Goal: Task Accomplishment & Management: Use online tool/utility

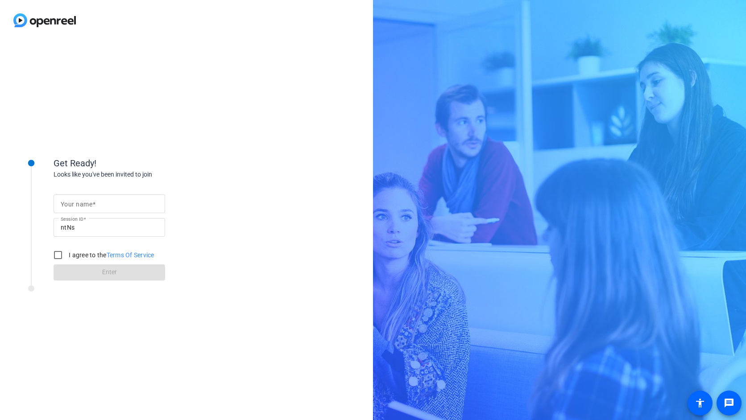
click at [127, 203] on input "Your name" at bounding box center [109, 204] width 97 height 11
type input "[PERSON_NAME]"
click at [61, 255] on input "I agree to the Terms Of Service" at bounding box center [58, 255] width 18 height 18
checkbox input "true"
click at [82, 267] on span at bounding box center [110, 272] width 112 height 21
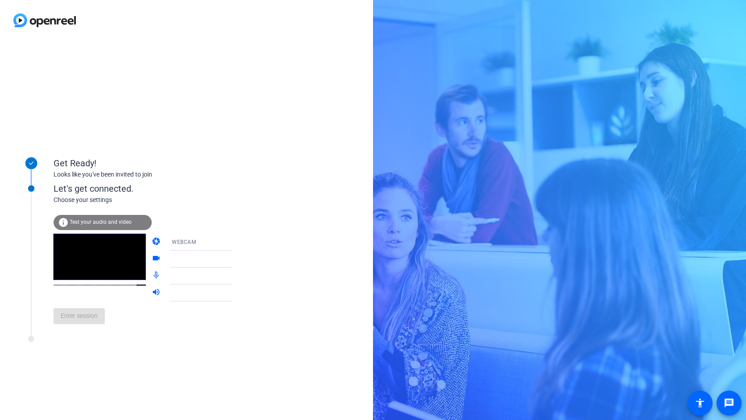
click at [117, 220] on span "Test your audio and video" at bounding box center [101, 222] width 62 height 6
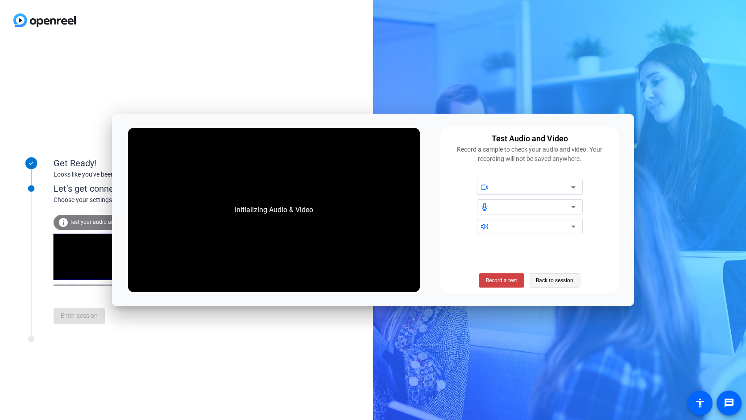
click at [553, 285] on span "Back to session" at bounding box center [554, 280] width 37 height 17
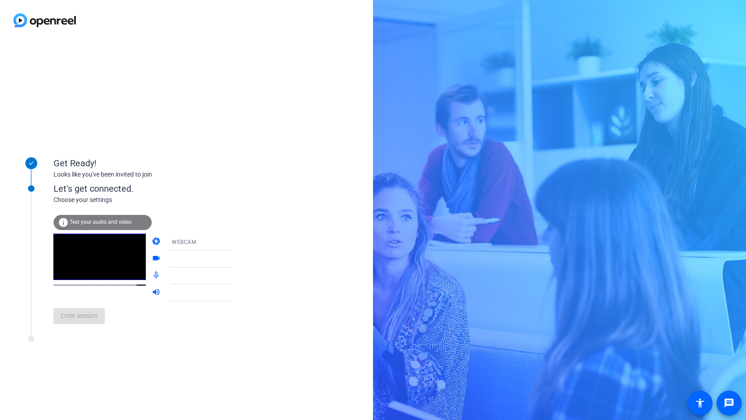
click at [86, 322] on div "Enter session" at bounding box center [152, 316] width 197 height 29
click at [70, 318] on span "Enter session" at bounding box center [79, 315] width 37 height 9
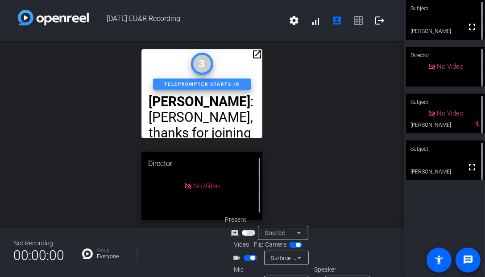
click at [254, 55] on mat-icon "open_in_new" at bounding box center [257, 54] width 11 height 11
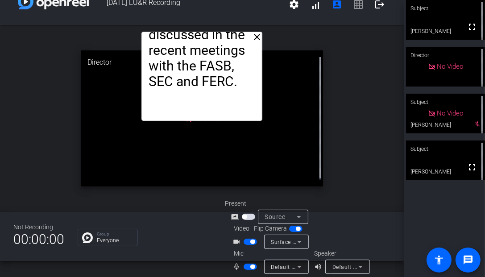
scroll to position [17, 0]
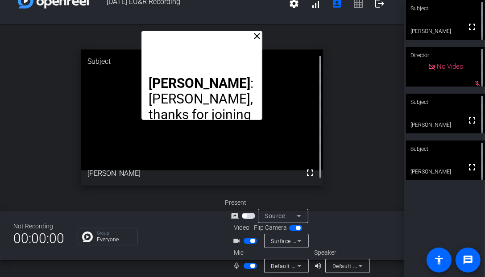
click at [252, 35] on mat-icon "close" at bounding box center [257, 36] width 11 height 11
